Goal: Task Accomplishment & Management: Manage account settings

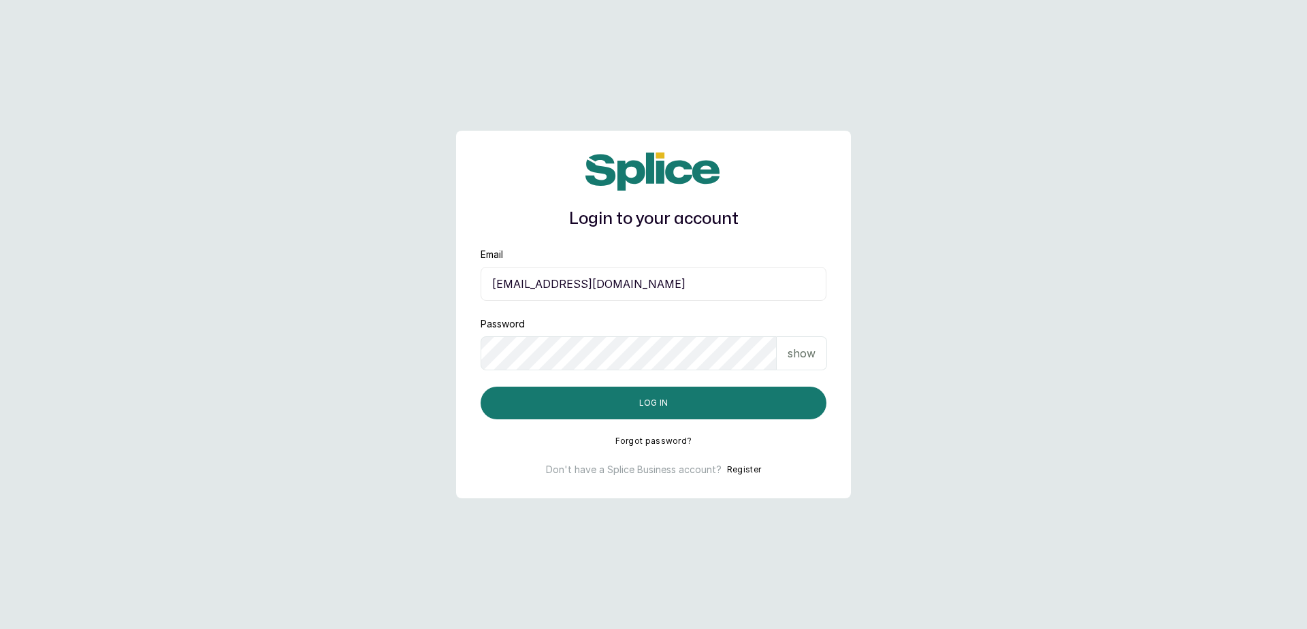
click at [651, 291] on input "[EMAIL_ADDRESS][DOMAIN_NAME]" at bounding box center [654, 284] width 346 height 34
type input "[EMAIL_ADDRESS][DOMAIN_NAME]"
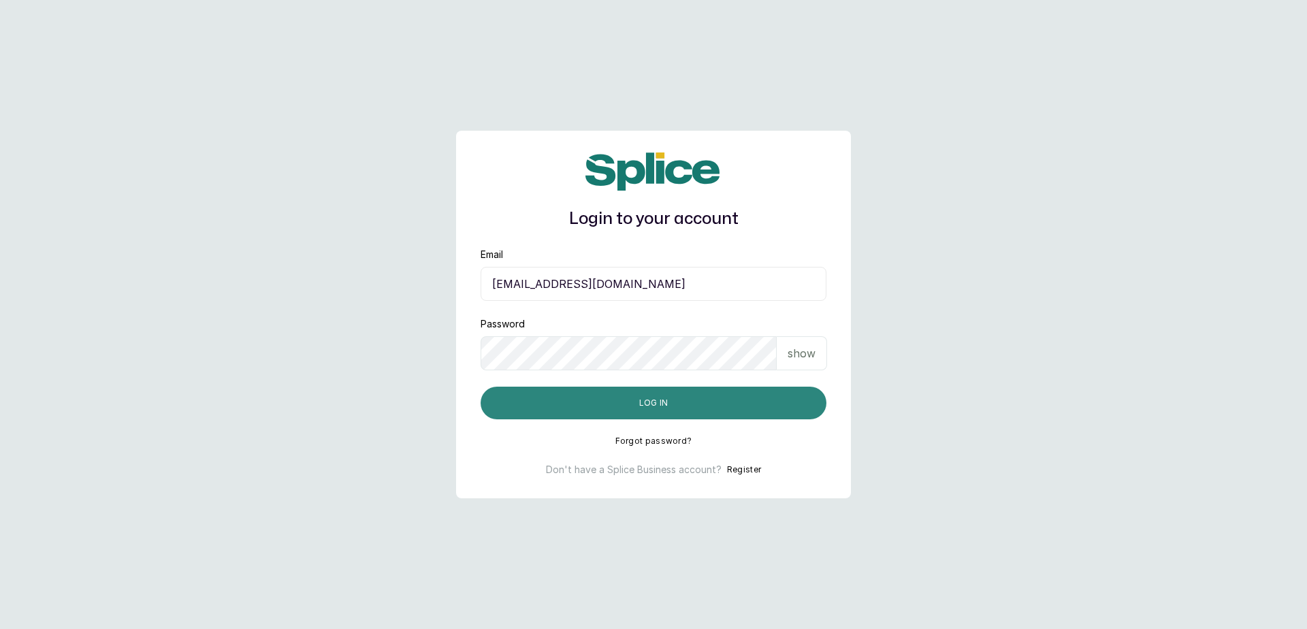
click at [654, 396] on button "Log in" at bounding box center [654, 403] width 346 height 33
